Goal: Task Accomplishment & Management: Use online tool/utility

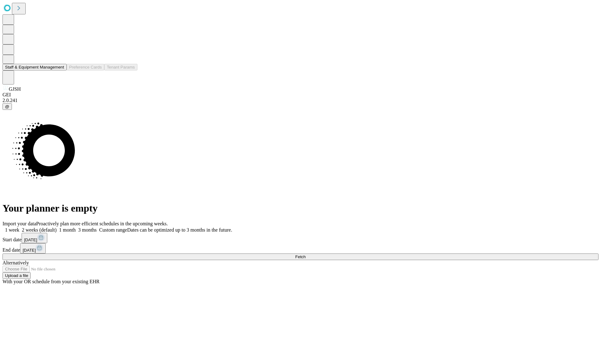
click at [60, 70] on button "Staff & Equipment Management" at bounding box center [35, 67] width 64 height 7
